Goal: Task Accomplishment & Management: Use online tool/utility

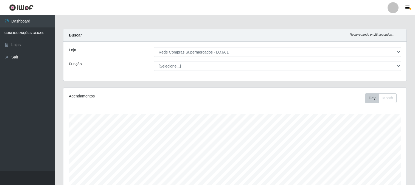
select select "158"
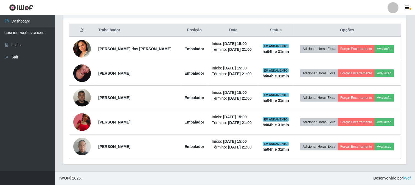
scroll to position [114, 343]
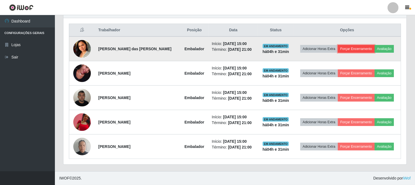
click at [349, 47] on button "Forçar Encerramento" at bounding box center [356, 49] width 37 height 8
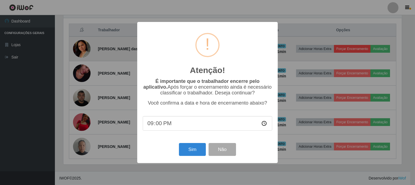
scroll to position [114, 340]
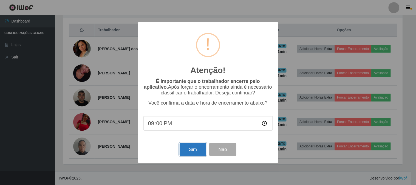
click at [191, 153] on button "Sim" at bounding box center [193, 149] width 27 height 13
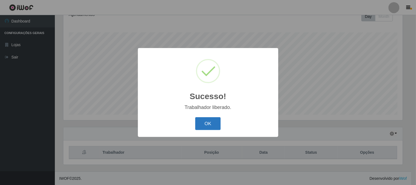
click at [213, 122] on button "OK" at bounding box center [208, 123] width 26 height 13
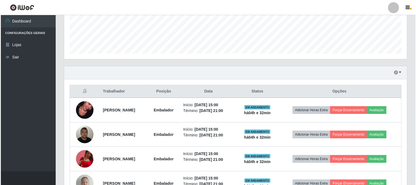
scroll to position [173, 0]
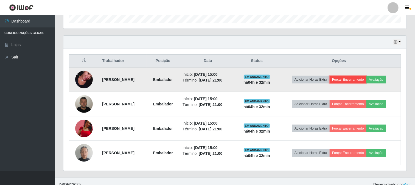
click at [362, 82] on button "Forçar Encerramento" at bounding box center [348, 80] width 37 height 8
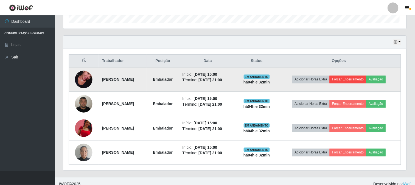
scroll to position [114, 340]
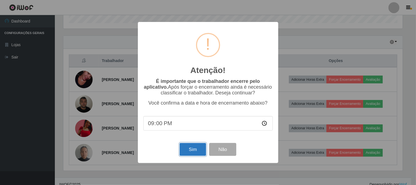
click at [199, 153] on button "Sim" at bounding box center [193, 149] width 27 height 13
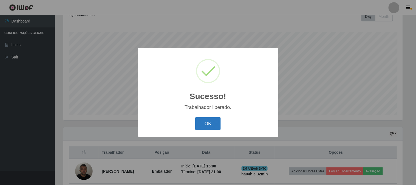
click at [212, 125] on button "OK" at bounding box center [208, 123] width 26 height 13
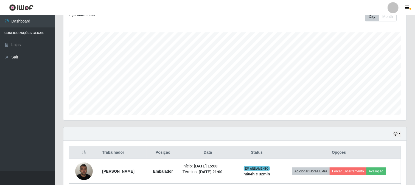
scroll to position [155, 0]
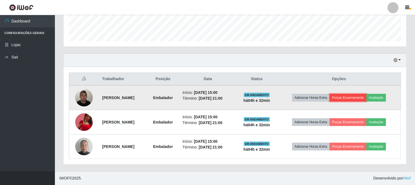
click at [354, 94] on button "Forçar Encerramento" at bounding box center [348, 98] width 37 height 8
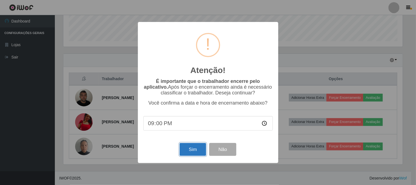
click at [188, 149] on button "Sim" at bounding box center [193, 149] width 27 height 13
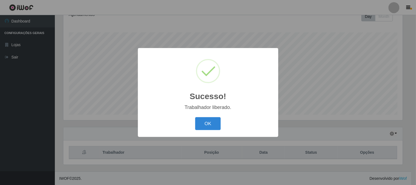
drag, startPoint x: 212, startPoint y: 122, endPoint x: 318, endPoint y: 137, distance: 107.3
click at [217, 124] on button "OK" at bounding box center [208, 123] width 26 height 13
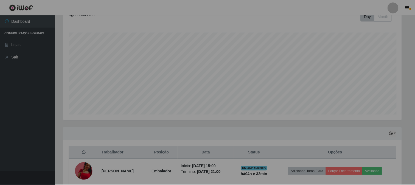
scroll to position [0, 0]
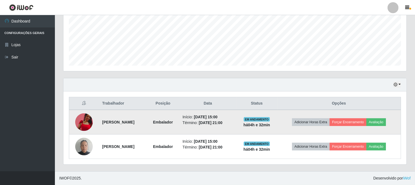
click at [350, 126] on td "Adicionar Horas Extra Forçar Encerramento Avaliação" at bounding box center [339, 122] width 124 height 25
click at [349, 121] on button "Forçar Encerramento" at bounding box center [348, 122] width 37 height 8
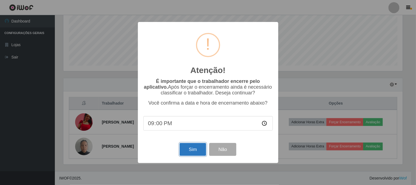
click at [195, 152] on button "Sim" at bounding box center [193, 149] width 27 height 13
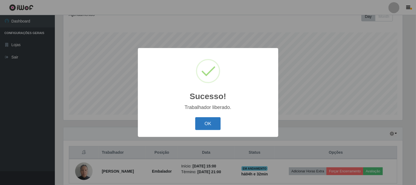
click at [215, 121] on button "OK" at bounding box center [208, 123] width 26 height 13
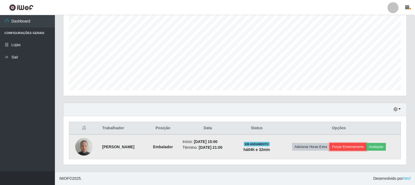
click at [352, 149] on button "Forçar Encerramento" at bounding box center [348, 147] width 37 height 8
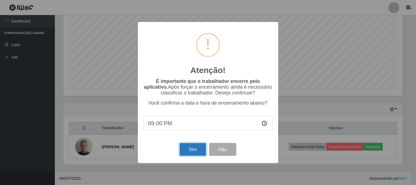
click at [205, 150] on button "Sim" at bounding box center [193, 149] width 27 height 13
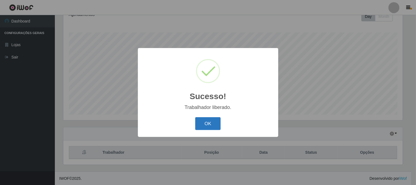
click at [205, 124] on button "OK" at bounding box center [208, 123] width 26 height 13
